Goal: Understand site structure: Grasp the organization and layout of the website

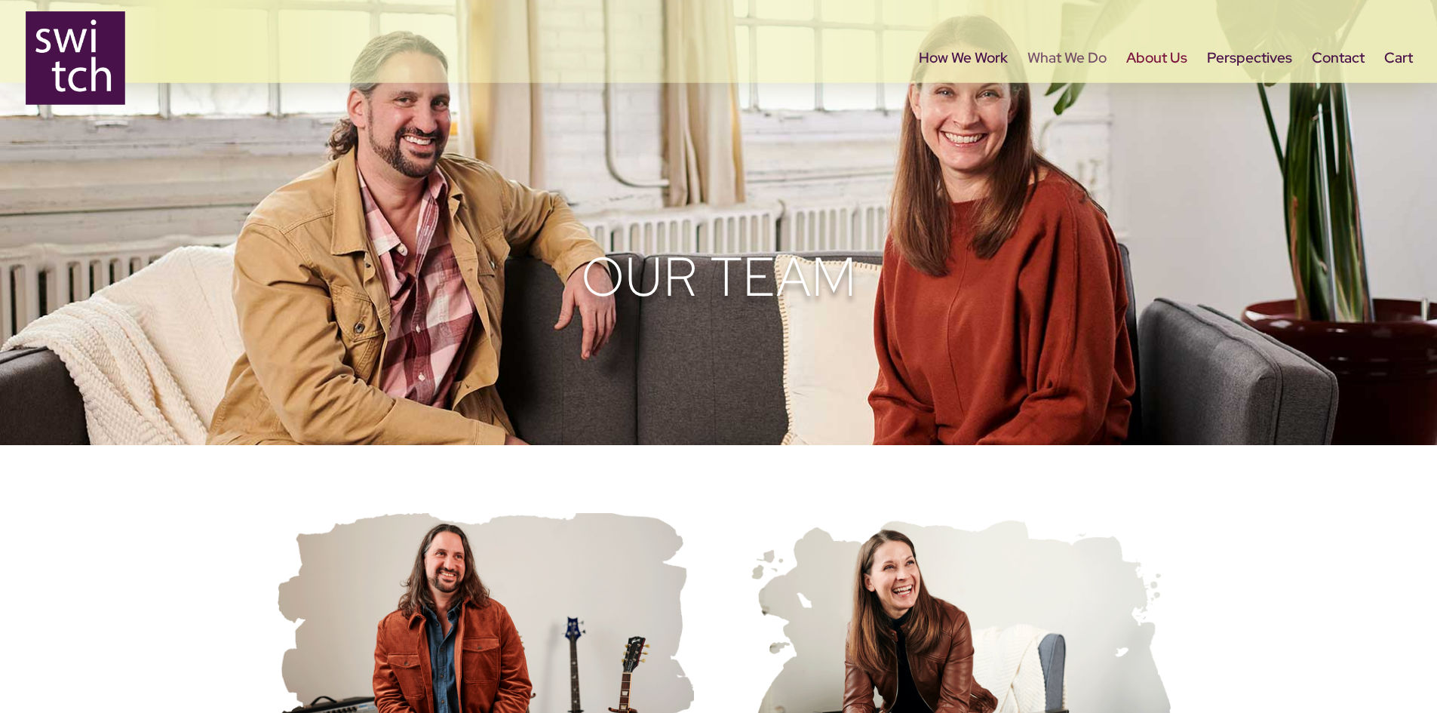
click at [1049, 56] on link "What We Do" at bounding box center [1066, 84] width 79 height 63
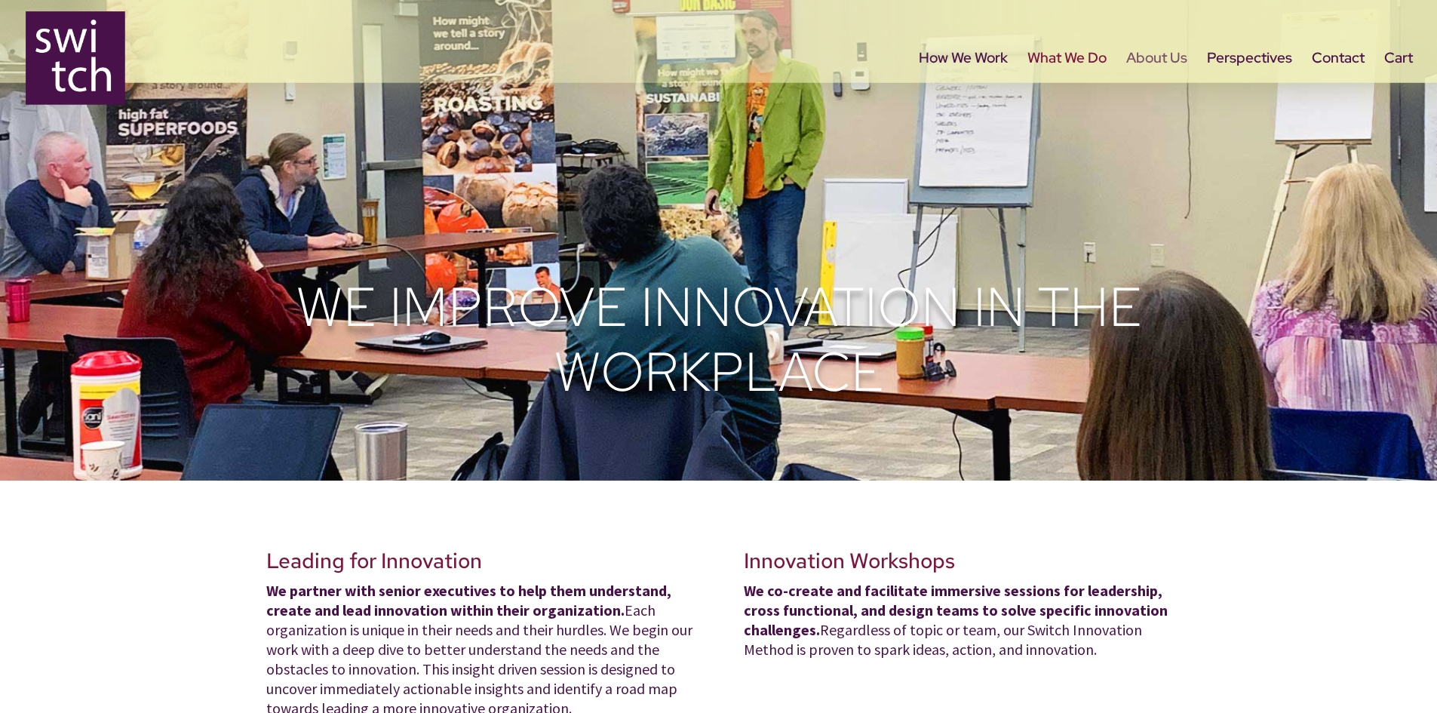
click at [1141, 62] on link "About Us" at bounding box center [1156, 84] width 61 height 63
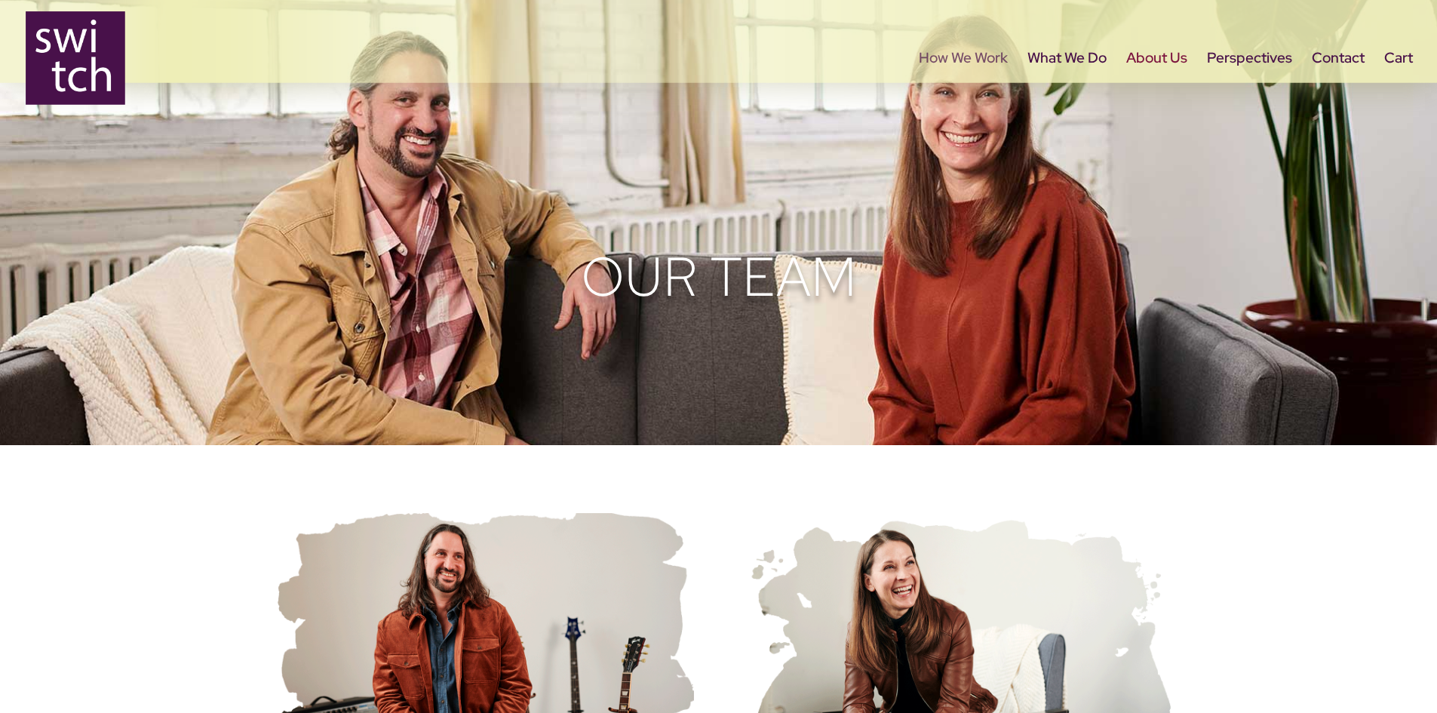
click at [968, 54] on link "How We Work" at bounding box center [963, 84] width 89 height 63
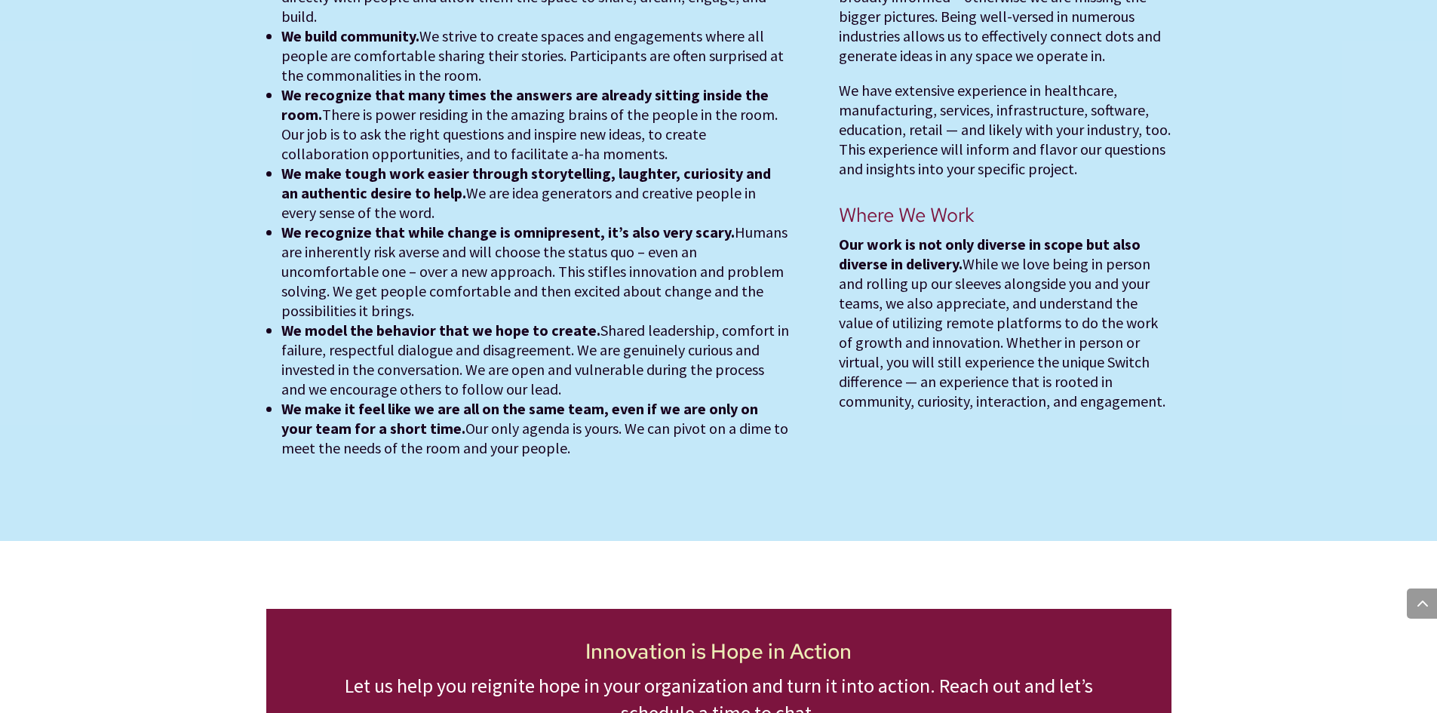
scroll to position [1810, 0]
